Goal: Understand process/instructions: Learn about a topic

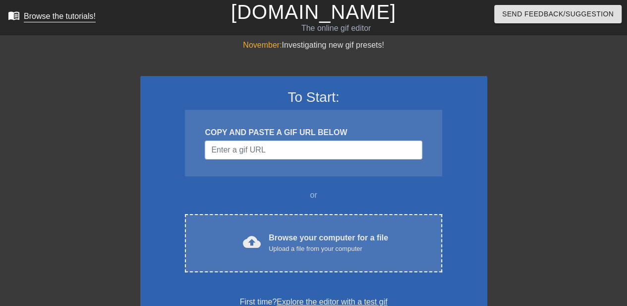
click at [83, 12] on div "Browse the tutorials!" at bounding box center [60, 16] width 72 height 8
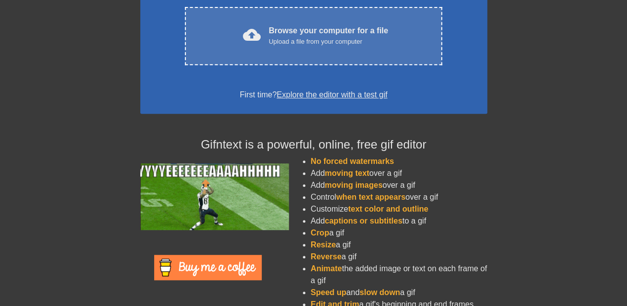
scroll to position [223, 0]
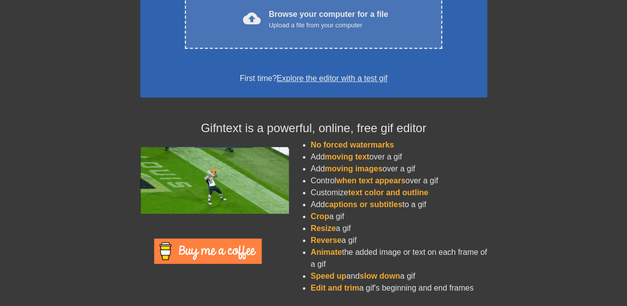
click at [353, 79] on link "Explore the editor with a test gif" at bounding box center [332, 78] width 111 height 8
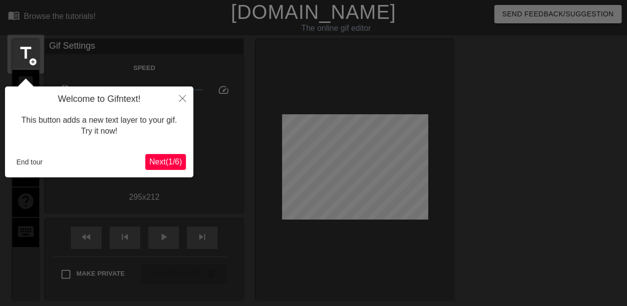
scroll to position [24, 0]
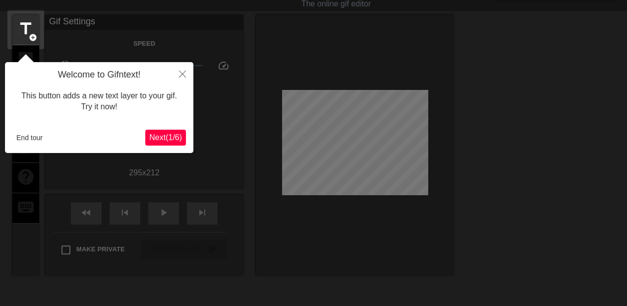
click at [168, 138] on span "Next ( 1 / 6 )" at bounding box center [165, 137] width 33 height 8
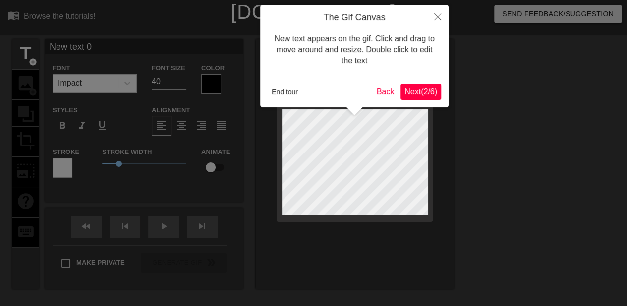
click at [408, 93] on span "Next ( 2 / 6 )" at bounding box center [421, 91] width 33 height 8
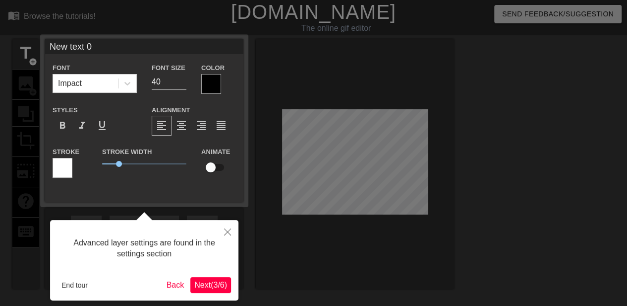
scroll to position [24, 0]
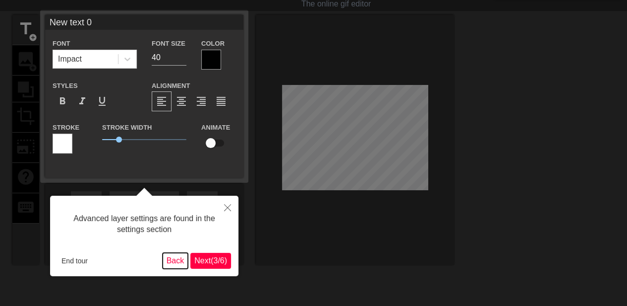
click at [172, 255] on button "Back" at bounding box center [176, 260] width 26 height 16
